Goal: Task Accomplishment & Management: Complete application form

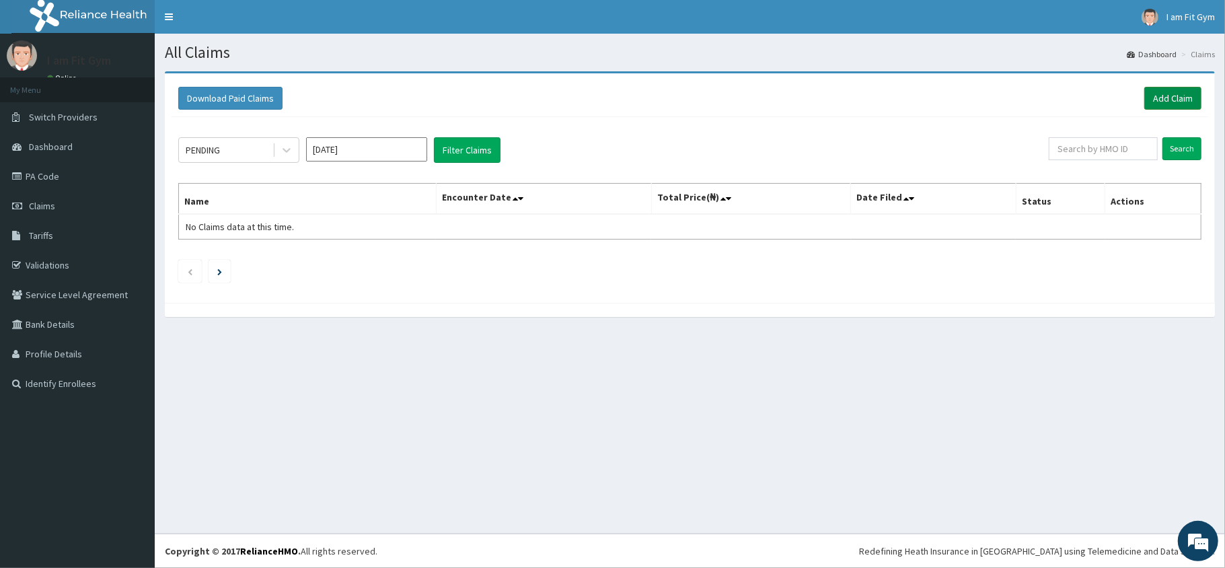
click at [1173, 100] on link "Add Claim" at bounding box center [1172, 98] width 57 height 23
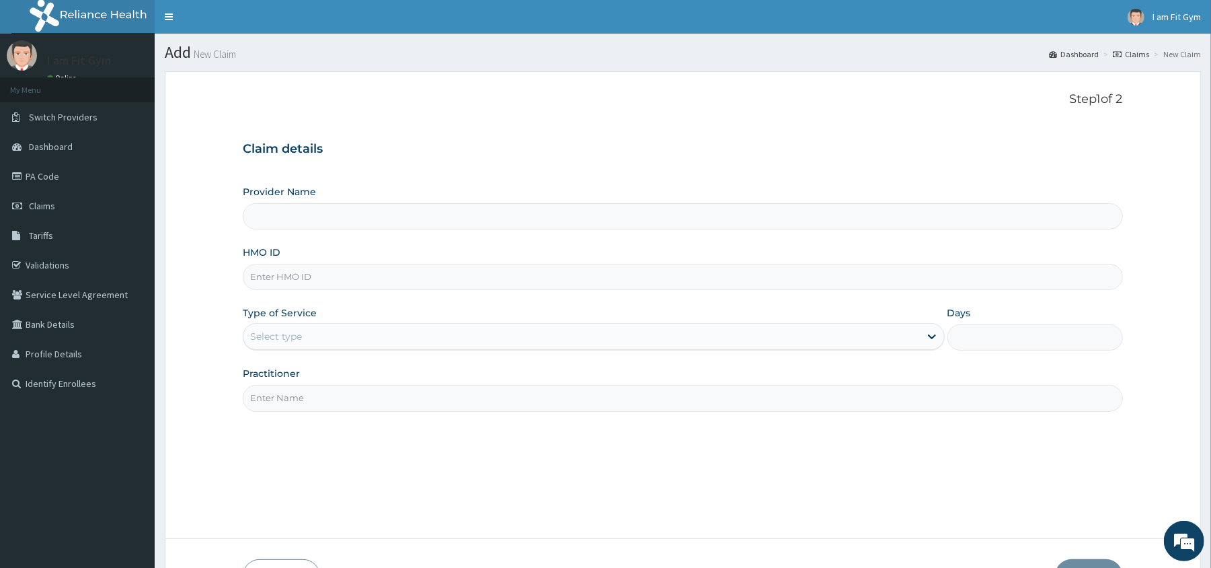
type input "I am Fit Gym - Ajah"
type input "1"
click at [297, 275] on input "HMO ID" at bounding box center [683, 277] width 880 height 26
type input "bri/10102/a"
click at [286, 399] on input "Practitioner" at bounding box center [683, 398] width 880 height 26
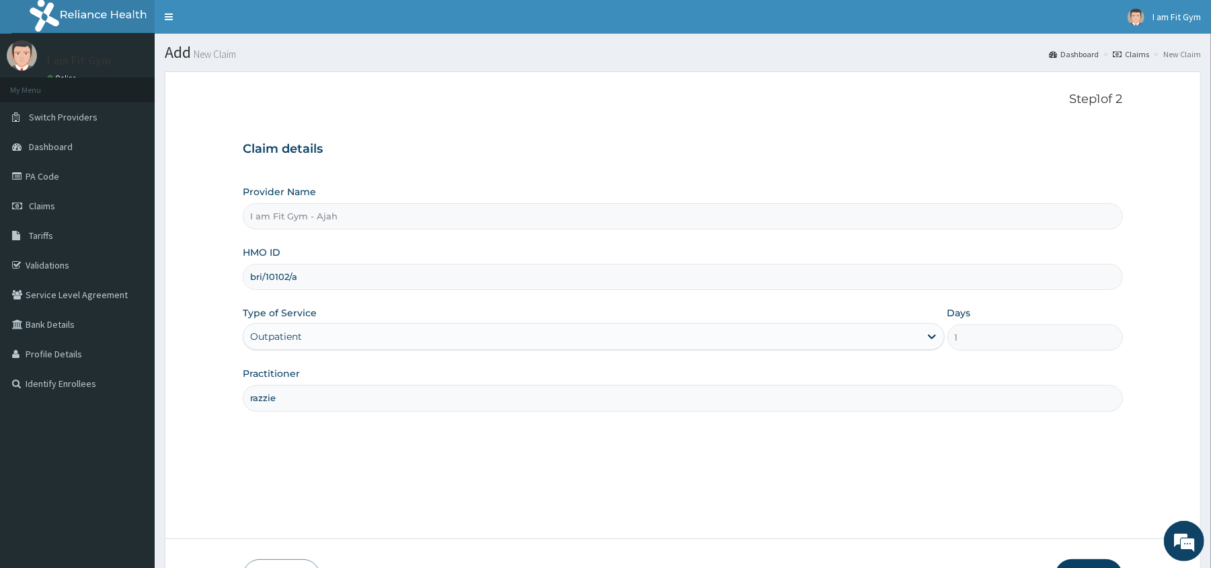
scroll to position [92, 0]
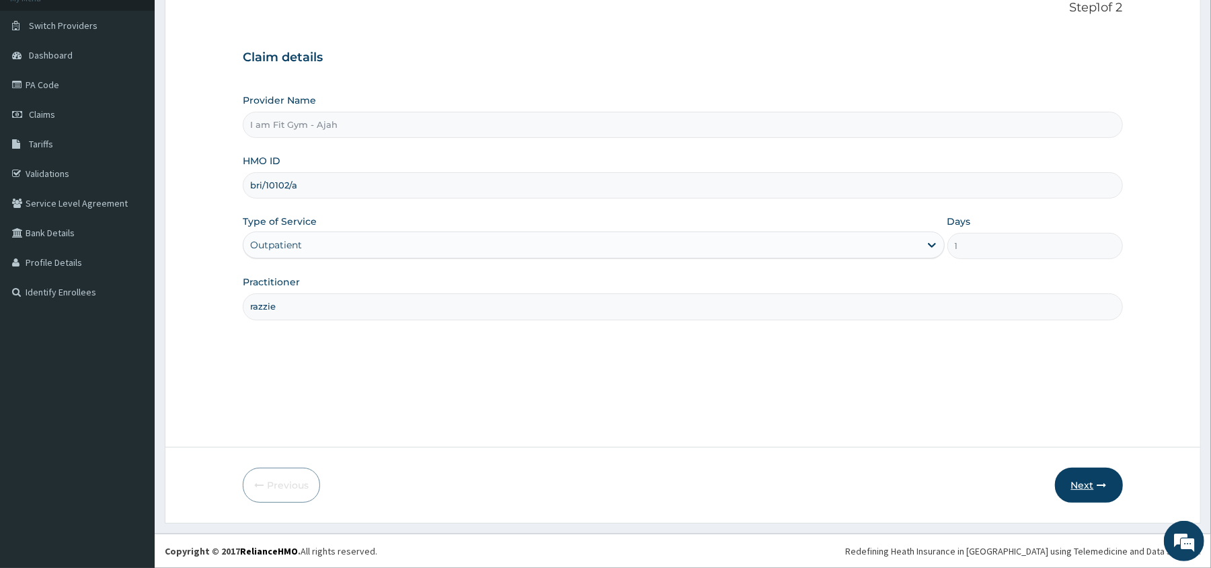
type input "razzie"
click at [1080, 477] on button "Next" at bounding box center [1089, 484] width 68 height 35
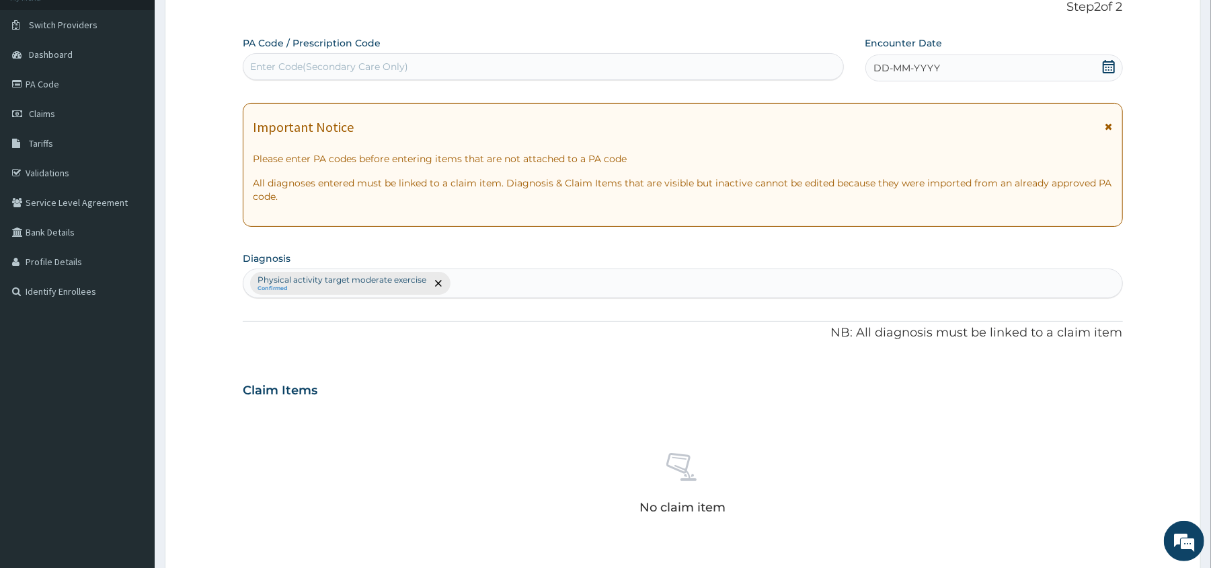
click at [874, 56] on div "DD-MM-YYYY" at bounding box center [994, 67] width 258 height 27
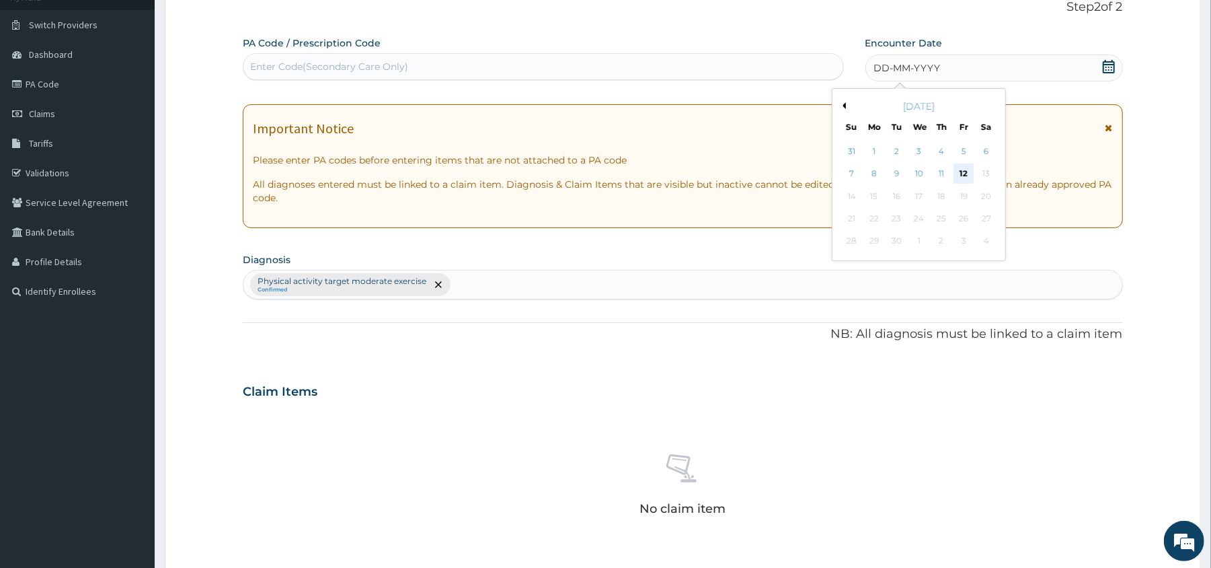
click at [961, 167] on div "12" at bounding box center [964, 174] width 20 height 20
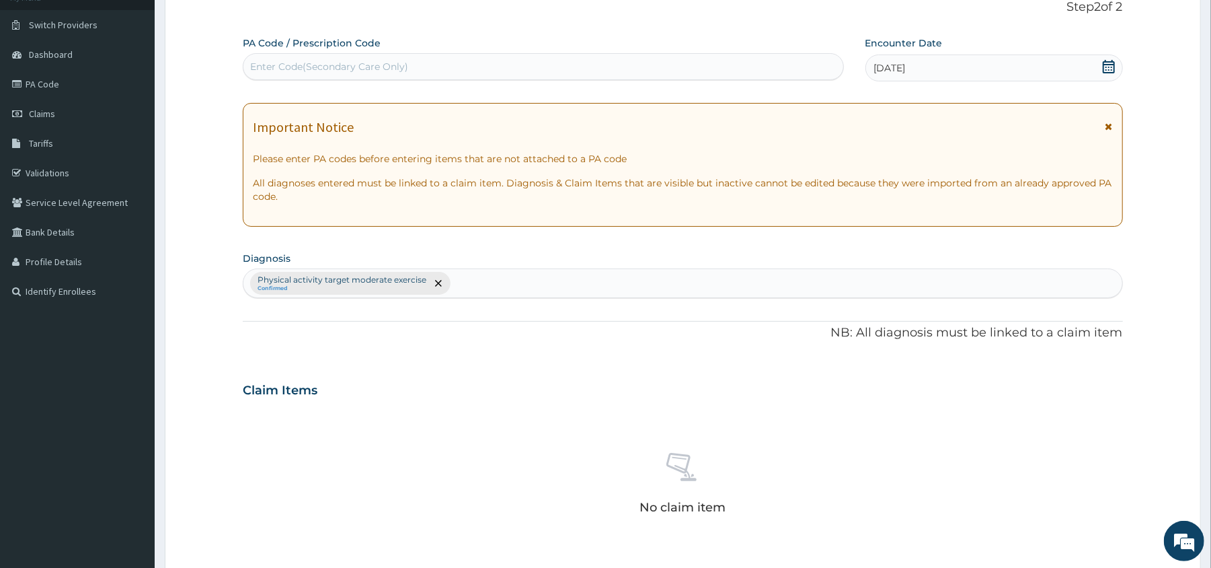
click at [300, 65] on div "Enter Code(Secondary Care Only)" at bounding box center [329, 66] width 158 height 13
type input "PA/B89245"
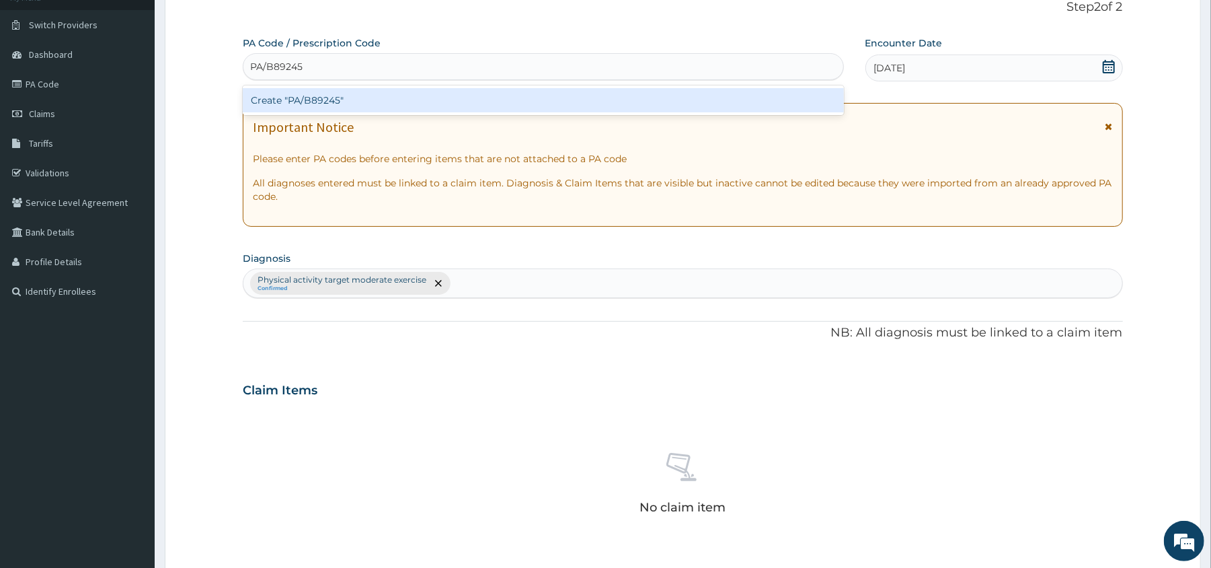
click at [317, 89] on div "Create "PA/B89245"" at bounding box center [543, 100] width 600 height 24
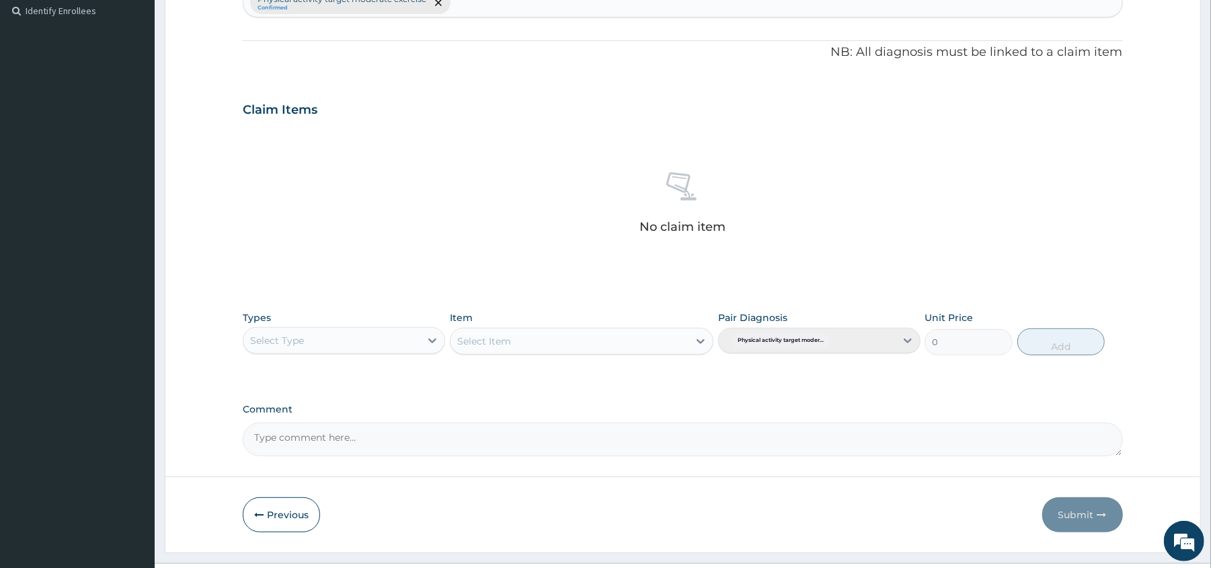
scroll to position [393, 0]
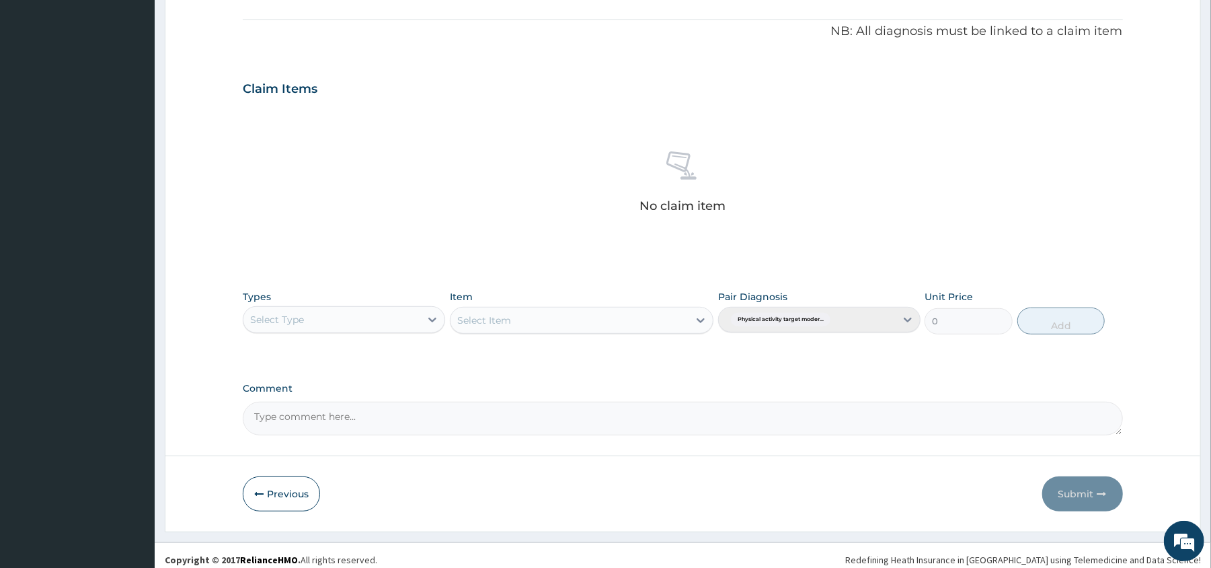
click at [310, 326] on div "Select Type" at bounding box center [331, 320] width 177 height 22
type input "gym"
click at [280, 354] on div "Gym" at bounding box center [344, 353] width 202 height 24
click at [578, 329] on div "Select Item" at bounding box center [570, 320] width 238 height 22
click at [531, 353] on div "GYM FEE" at bounding box center [582, 354] width 264 height 24
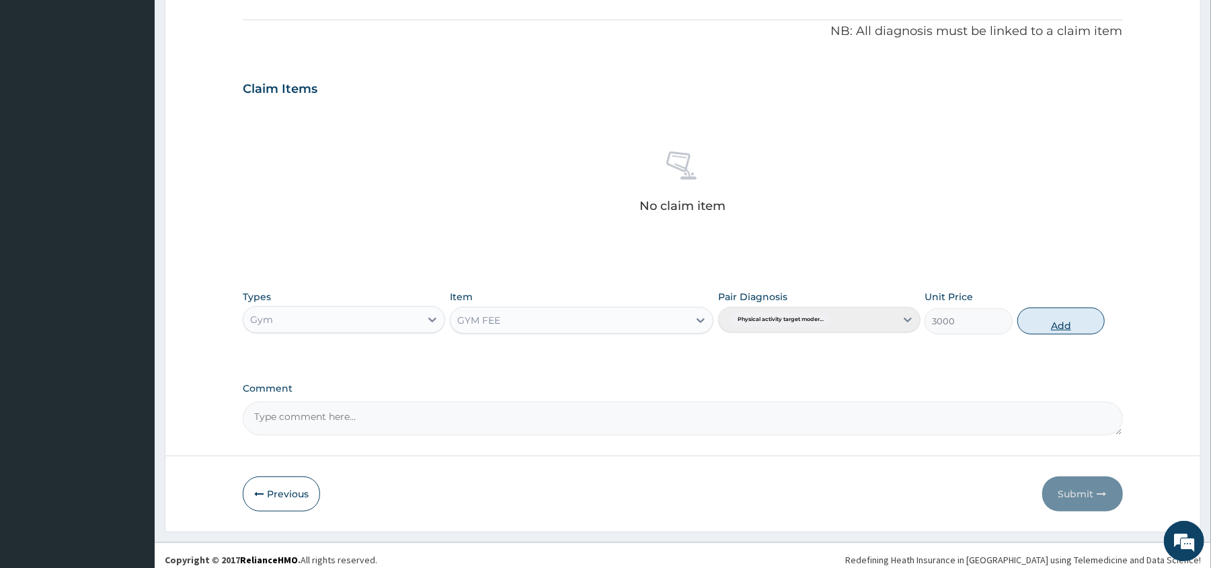
click at [1052, 320] on button "Add" at bounding box center [1061, 320] width 88 height 27
type input "0"
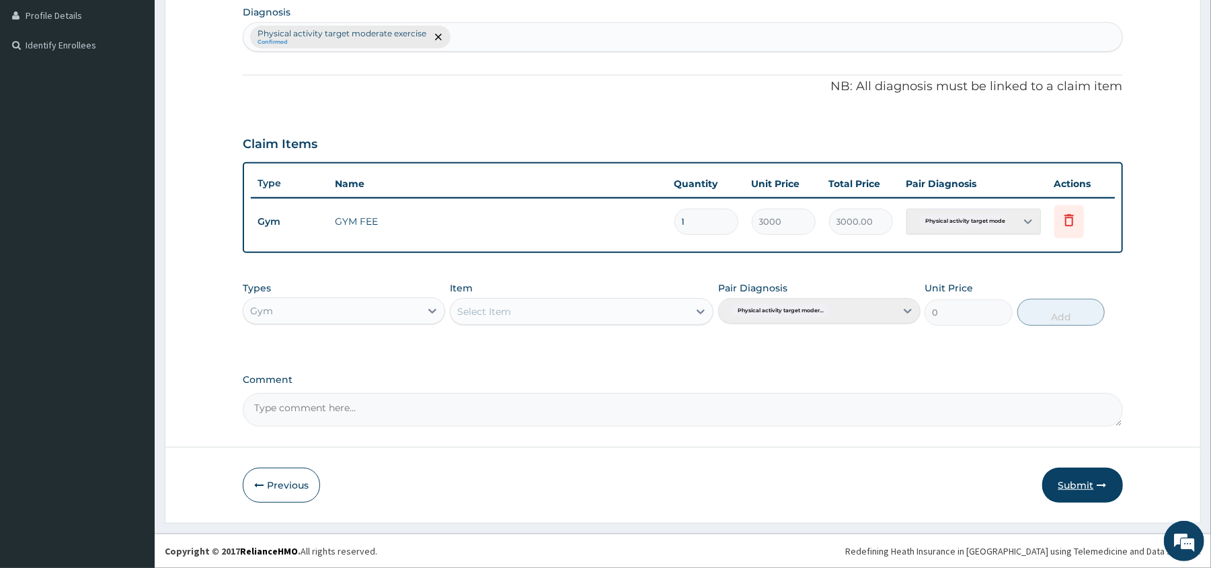
click at [1084, 487] on button "Submit" at bounding box center [1082, 484] width 81 height 35
